Goal: Information Seeking & Learning: Learn about a topic

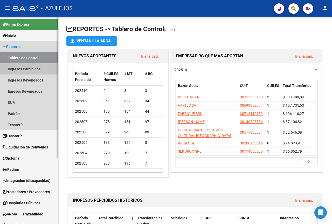
click at [30, 69] on link "Ingresos Percibidos" at bounding box center [29, 68] width 58 height 11
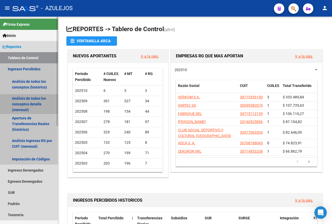
click at [25, 98] on link "Análisis de todos los conceptos detalle (mensual)" at bounding box center [29, 104] width 58 height 20
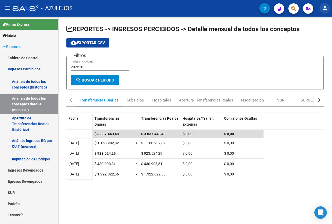
click at [327, 8] on mat-icon "person" at bounding box center [325, 8] width 6 height 6
click at [314, 36] on button "exit_to_app Salir" at bounding box center [315, 34] width 32 height 12
